Goal: Task Accomplishment & Management: Use online tool/utility

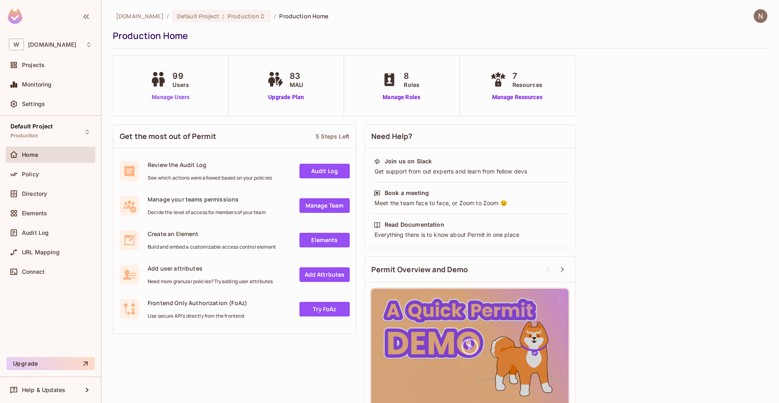
click at [180, 96] on link "Manage Users" at bounding box center [170, 97] width 45 height 9
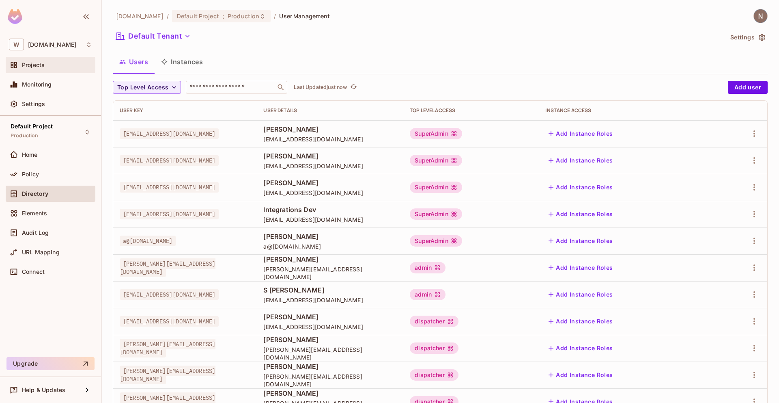
click at [46, 62] on div "Projects" at bounding box center [57, 65] width 70 height 6
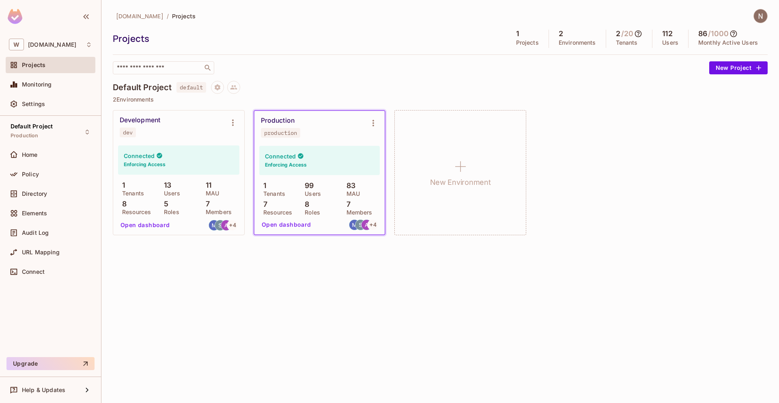
click at [276, 121] on div "Production" at bounding box center [278, 120] width 34 height 8
click at [281, 228] on button "Open dashboard" at bounding box center [286, 224] width 56 height 13
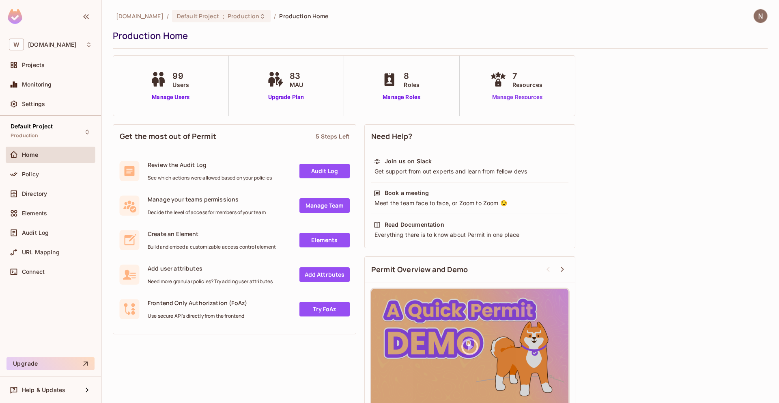
click at [510, 94] on link "Manage Resources" at bounding box center [517, 97] width 58 height 9
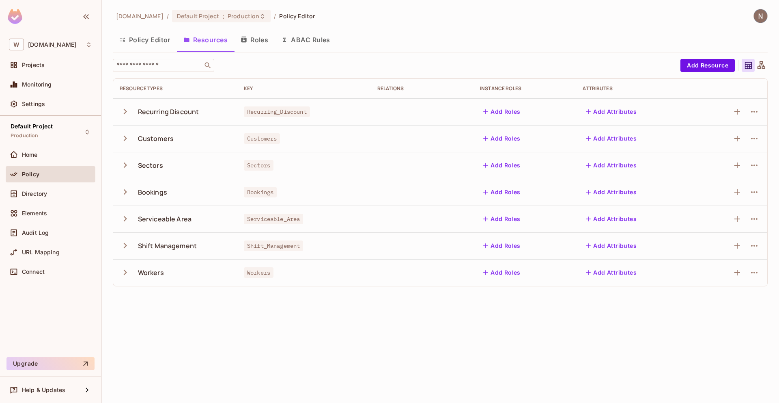
click at [153, 40] on button "Policy Editor" at bounding box center [145, 40] width 64 height 20
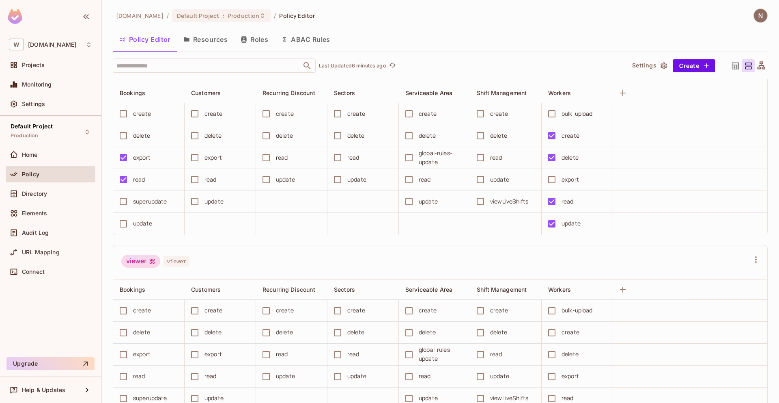
scroll to position [1260, 0]
